Goal: Communication & Community: Answer question/provide support

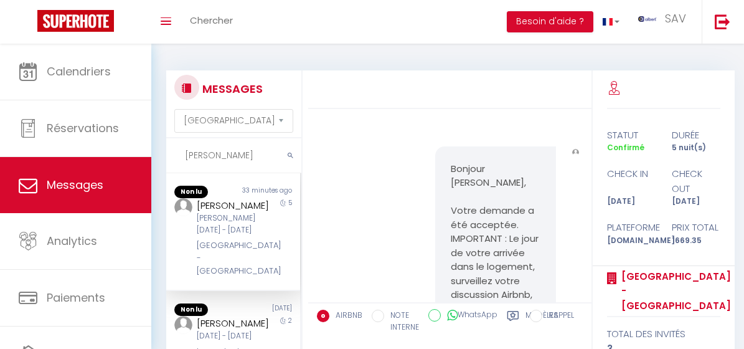
select select "message"
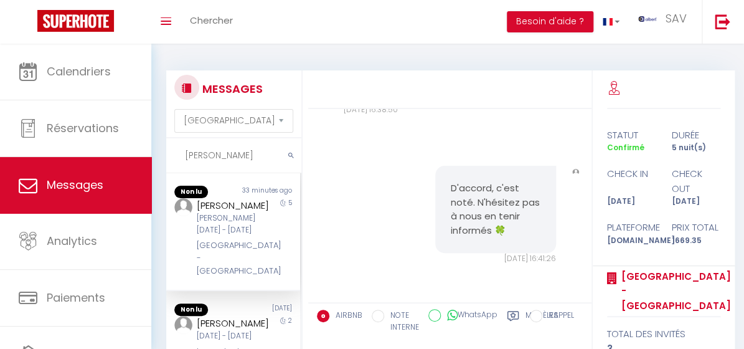
drag, startPoint x: 219, startPoint y: 155, endPoint x: 176, endPoint y: 155, distance: 42.4
click at [155, 153] on div "MESSAGES Trier par date de réservation [GEOGRAPHIC_DATA] par date de message [P…" at bounding box center [447, 264] width 593 height 440
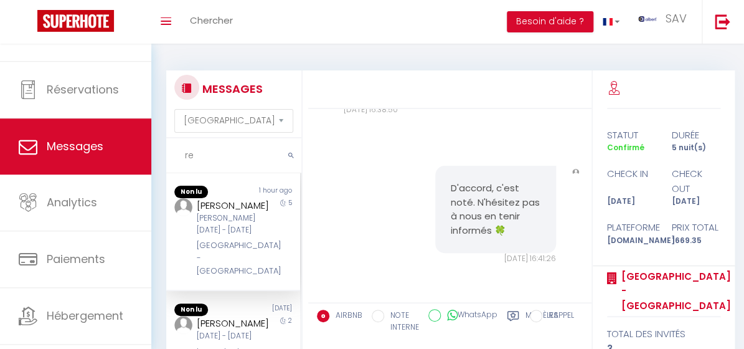
click at [199, 155] on input "re" at bounding box center [233, 155] width 135 height 35
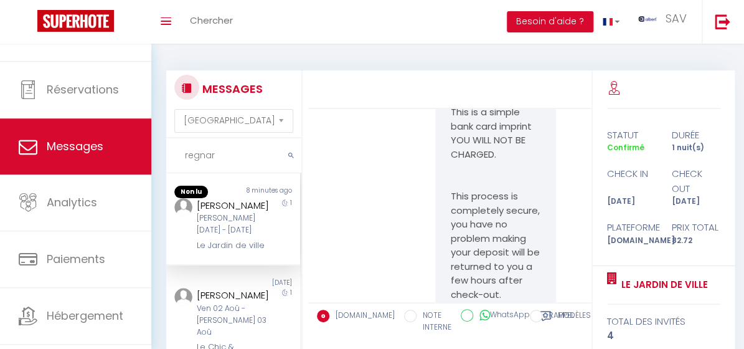
scroll to position [1845, 0]
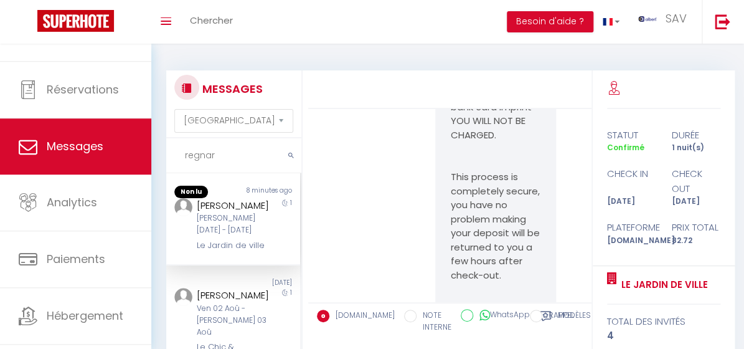
type input "regnar"
drag, startPoint x: 446, startPoint y: 199, endPoint x: 497, endPoint y: 243, distance: 67.2
click at [497, 243] on div "Hello [PERSON_NAME] Thank you for booking at our establishment! Before sending …" at bounding box center [495, 93] width 121 height 634
copy p "[URL][DOMAIN_NAME]"
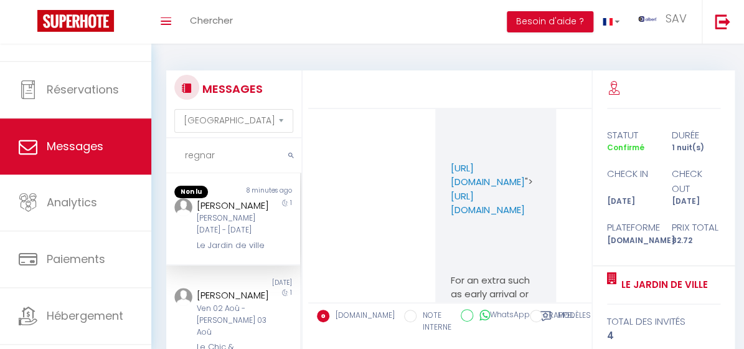
scroll to position [1053, 0]
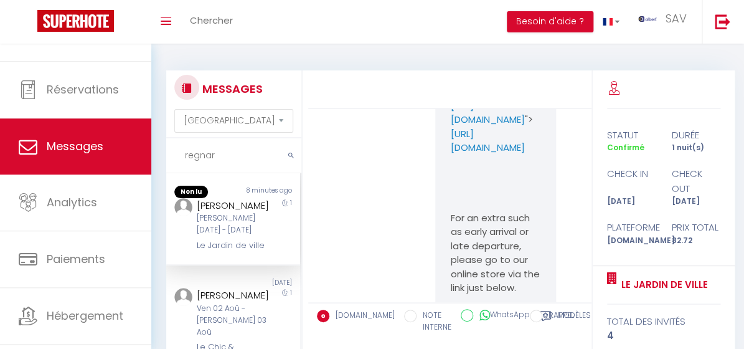
drag, startPoint x: 444, startPoint y: 143, endPoint x: 534, endPoint y: 280, distance: 164.2
click at [534, 280] on div "-IMPORTANT- You will find in this link the arrival procedure and the regulation…" at bounding box center [495, 162] width 121 height 690
copy p "[URL][DOMAIN_NAME] "> [URL][DOMAIN_NAME]"
